Goal: Task Accomplishment & Management: Complete application form

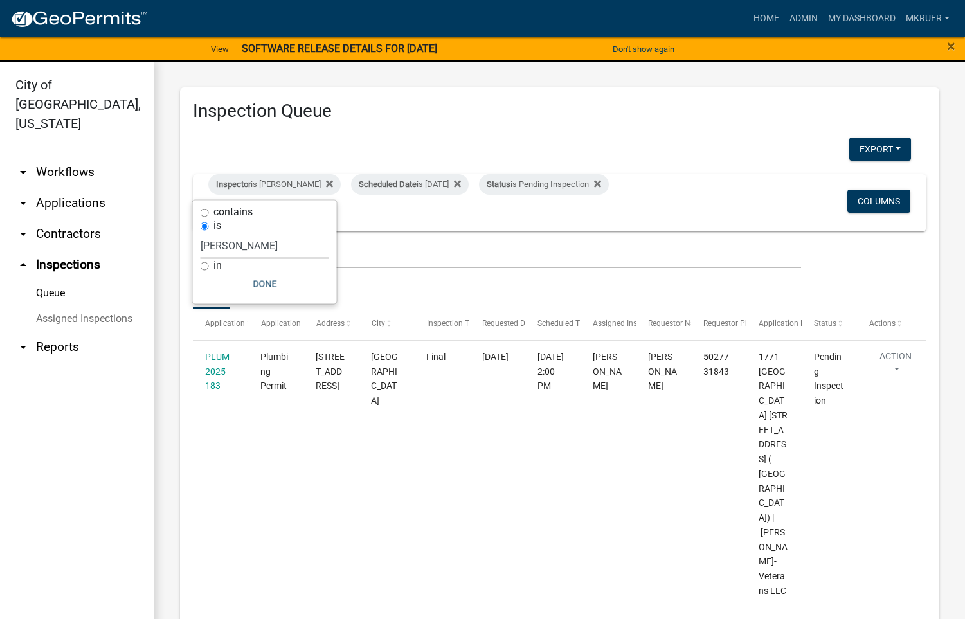
select select "fdb3bcc6-ce93-4663-8a18-5c08884dd177"
click at [438, 188] on div "Scheduled Date is [DATE]" at bounding box center [410, 184] width 118 height 21
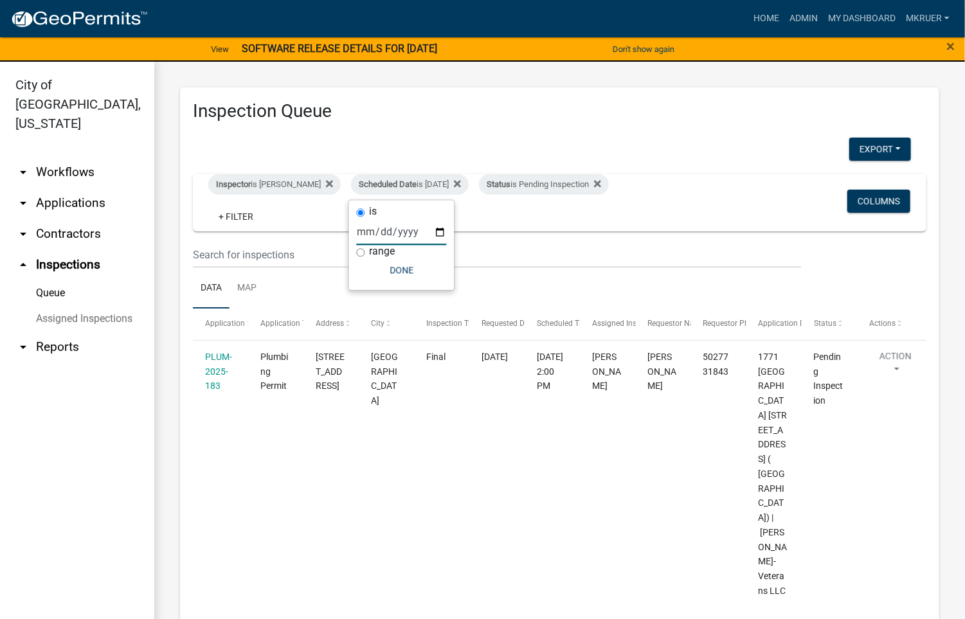
click at [438, 231] on input "[DATE]" at bounding box center [402, 232] width 90 height 26
click at [440, 233] on input "[DATE]" at bounding box center [402, 232] width 90 height 26
type input "[DATE]"
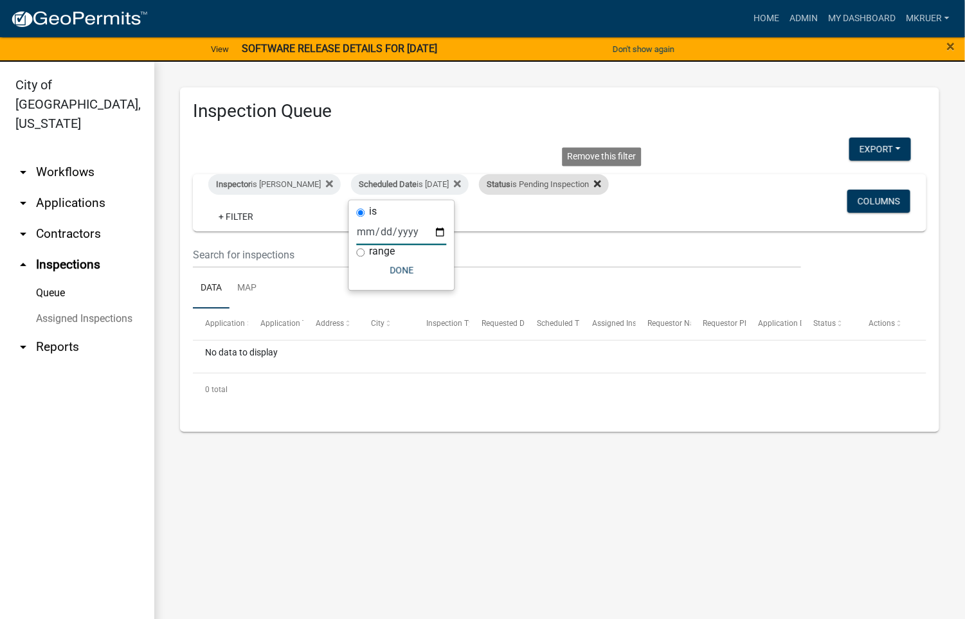
click at [601, 180] on icon at bounding box center [597, 184] width 7 height 10
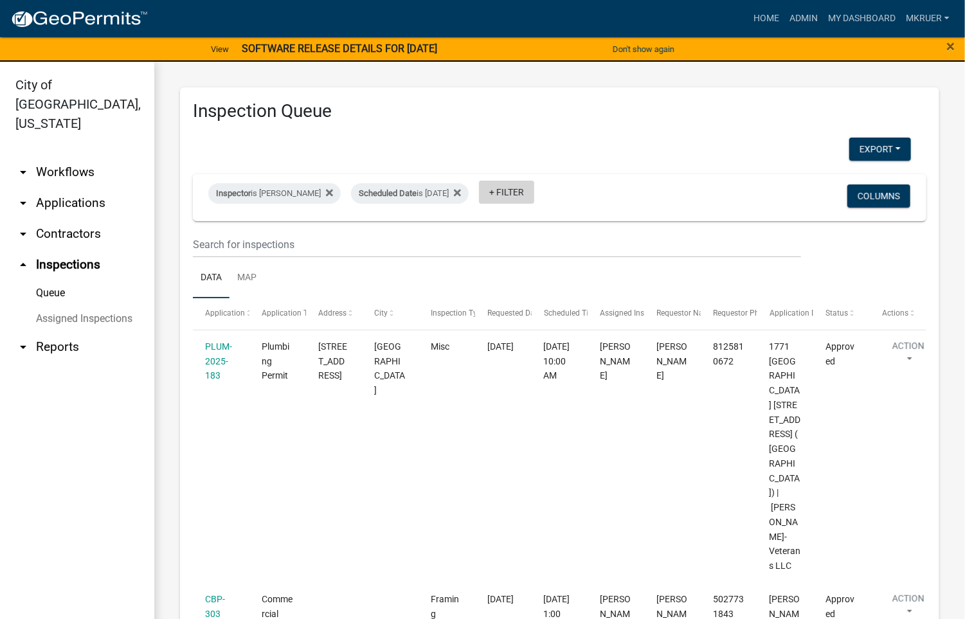
click at [508, 189] on link "+ Filter" at bounding box center [506, 192] width 55 height 23
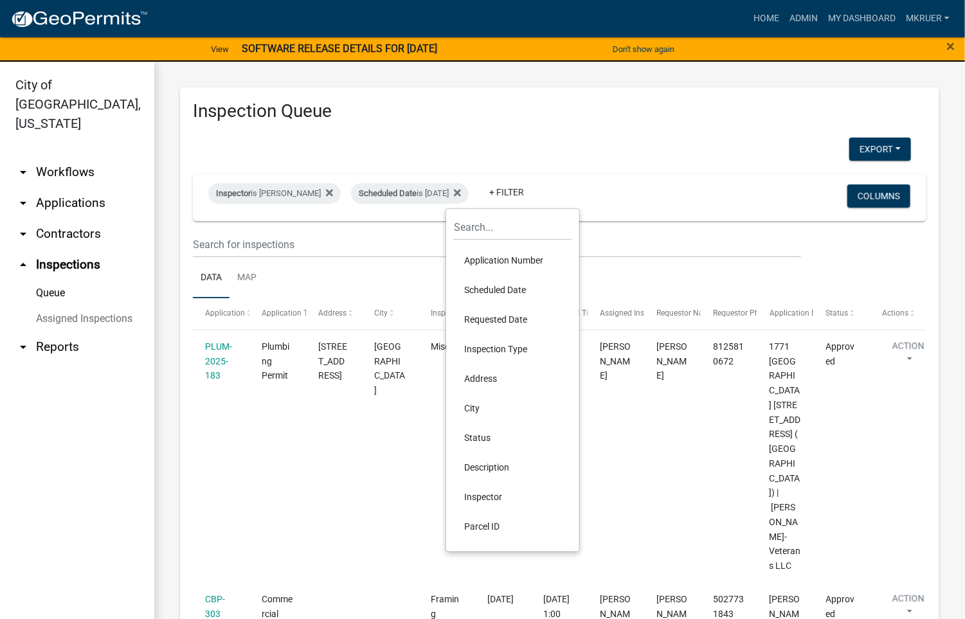
click at [470, 436] on li "Status" at bounding box center [513, 438] width 118 height 30
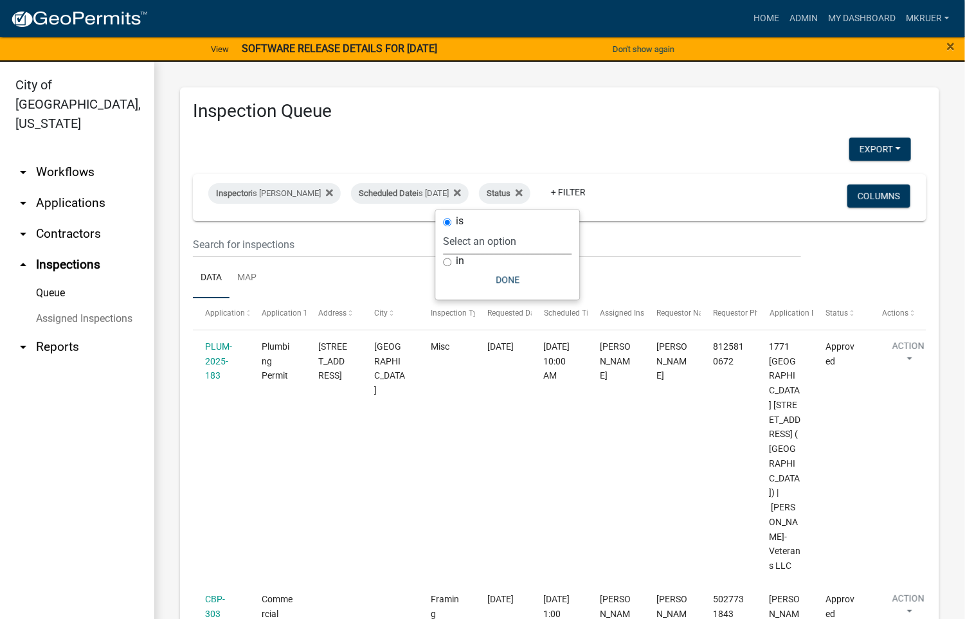
click at [492, 240] on select "Select an option Pending Schedule Pending Inspection Approved Denied Deleted Vo…" at bounding box center [507, 242] width 129 height 26
select select "1"
click at [485, 229] on select "Select an option Pending Schedule Pending Inspection Approved Denied Deleted Vo…" at bounding box center [507, 242] width 129 height 26
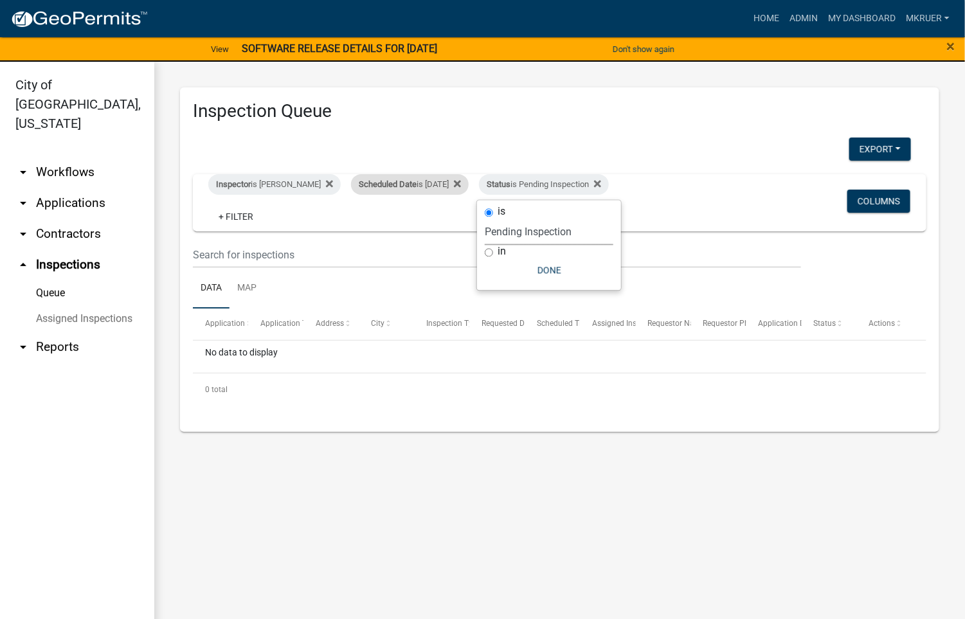
click at [438, 182] on div "Scheduled Date is [DATE]" at bounding box center [410, 184] width 118 height 21
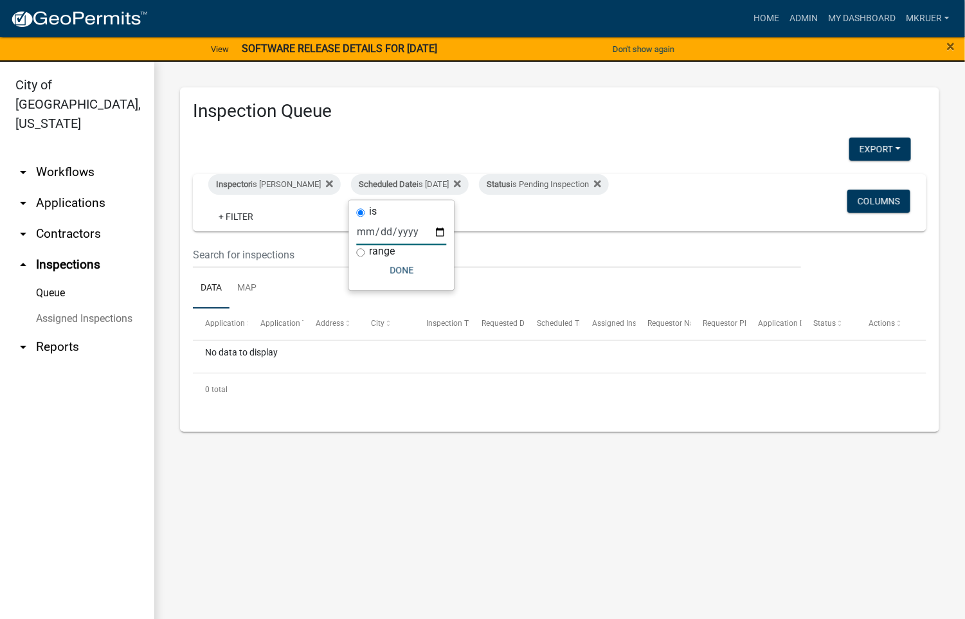
click at [438, 230] on input "[DATE]" at bounding box center [402, 232] width 90 height 26
type input "[DATE]"
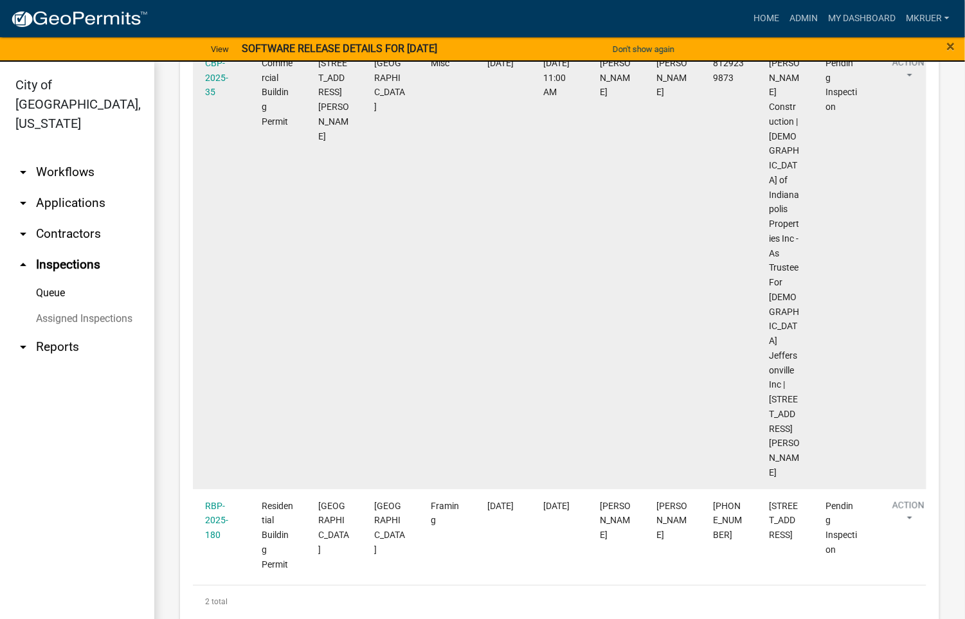
scroll to position [357, 0]
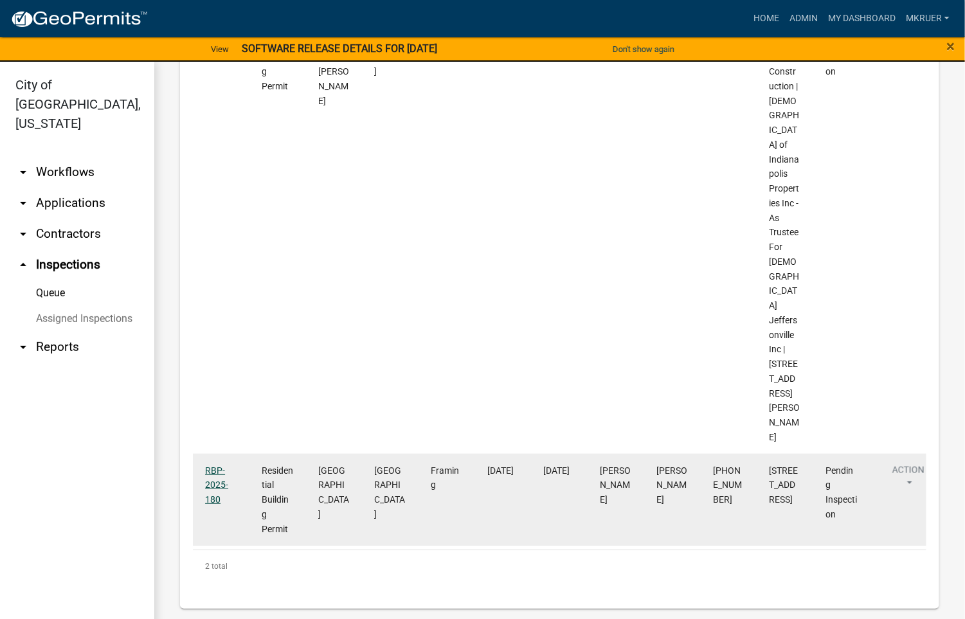
click at [214, 471] on link "RBP-2025-180" at bounding box center [216, 485] width 23 height 40
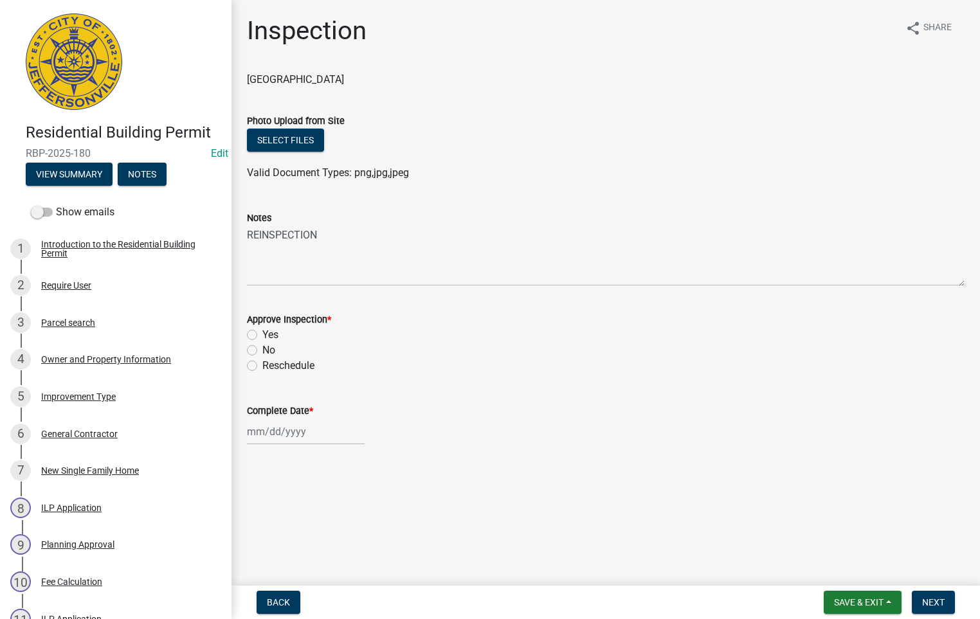
click at [262, 334] on label "Yes" at bounding box center [270, 334] width 16 height 15
click at [262, 334] on input "Yes" at bounding box center [266, 331] width 8 height 8
radio input "true"
click at [278, 427] on div at bounding box center [306, 431] width 118 height 26
select select "9"
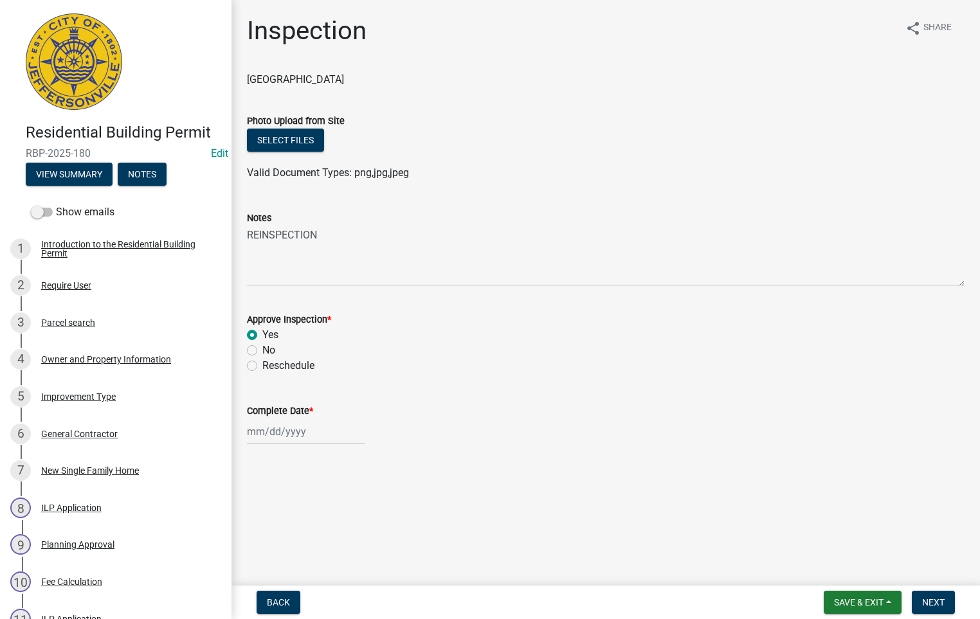
select select "2025"
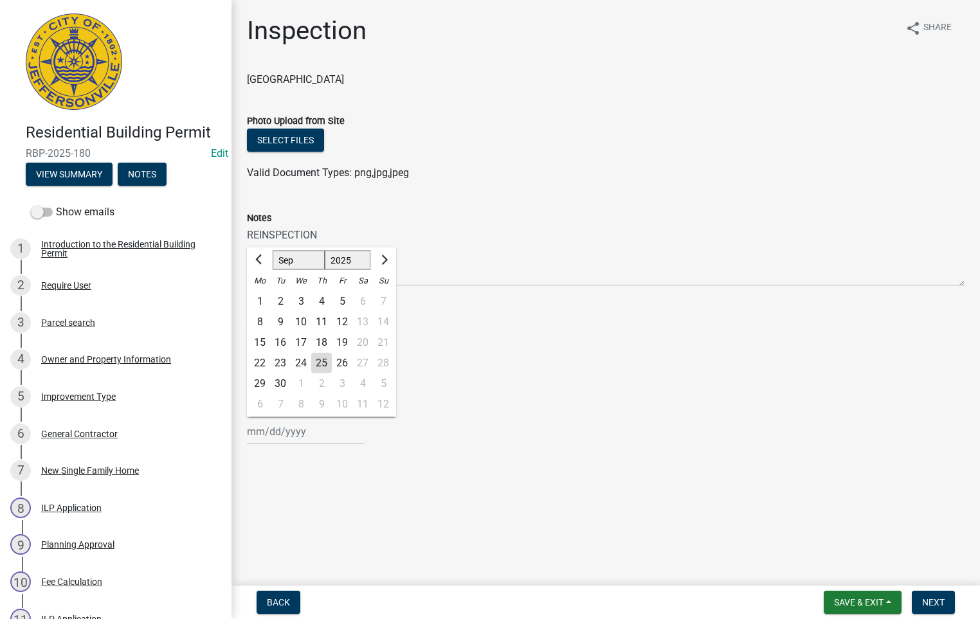
click at [322, 357] on div "25" at bounding box center [321, 363] width 21 height 21
type input "[DATE]"
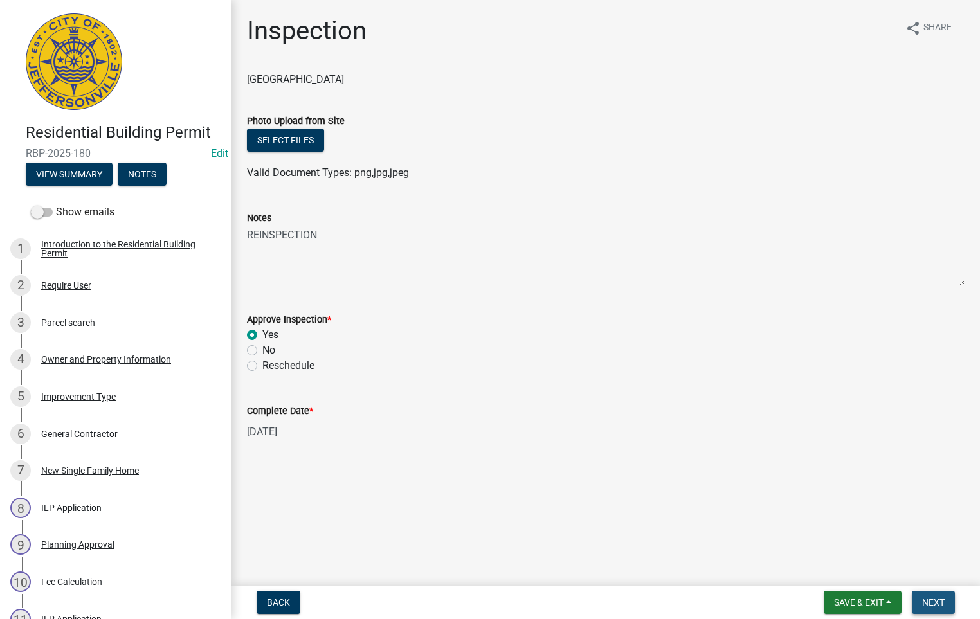
click at [936, 600] on span "Next" at bounding box center [933, 602] width 22 height 10
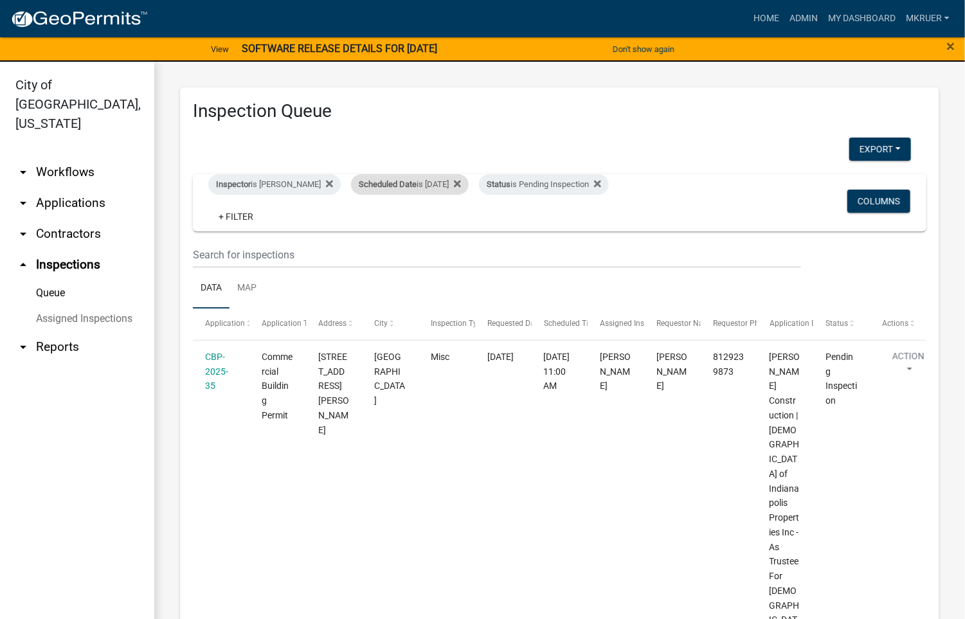
click at [444, 178] on div "Scheduled Date is [DATE]" at bounding box center [410, 184] width 118 height 21
click at [436, 232] on input "[DATE]" at bounding box center [402, 232] width 90 height 26
type input "[DATE]"
